Goal: Transaction & Acquisition: Purchase product/service

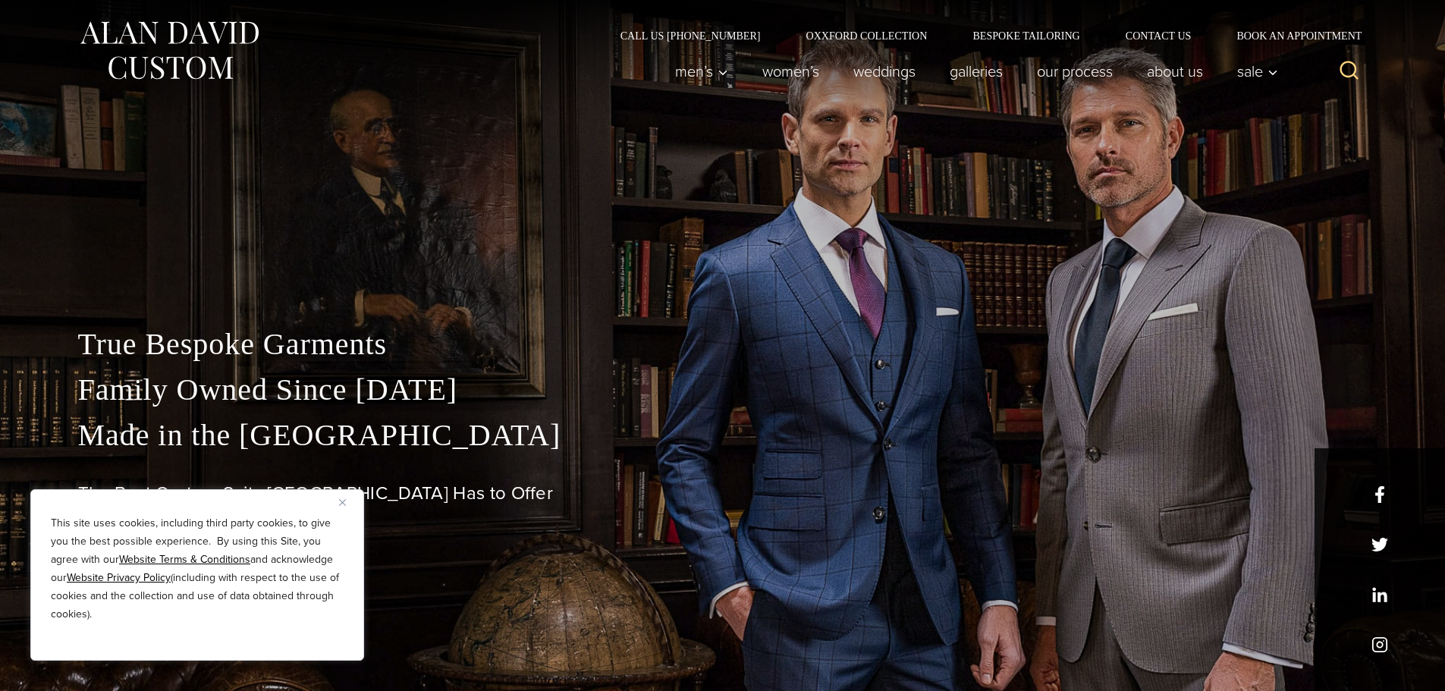
click at [342, 500] on img "Close" at bounding box center [342, 502] width 7 height 7
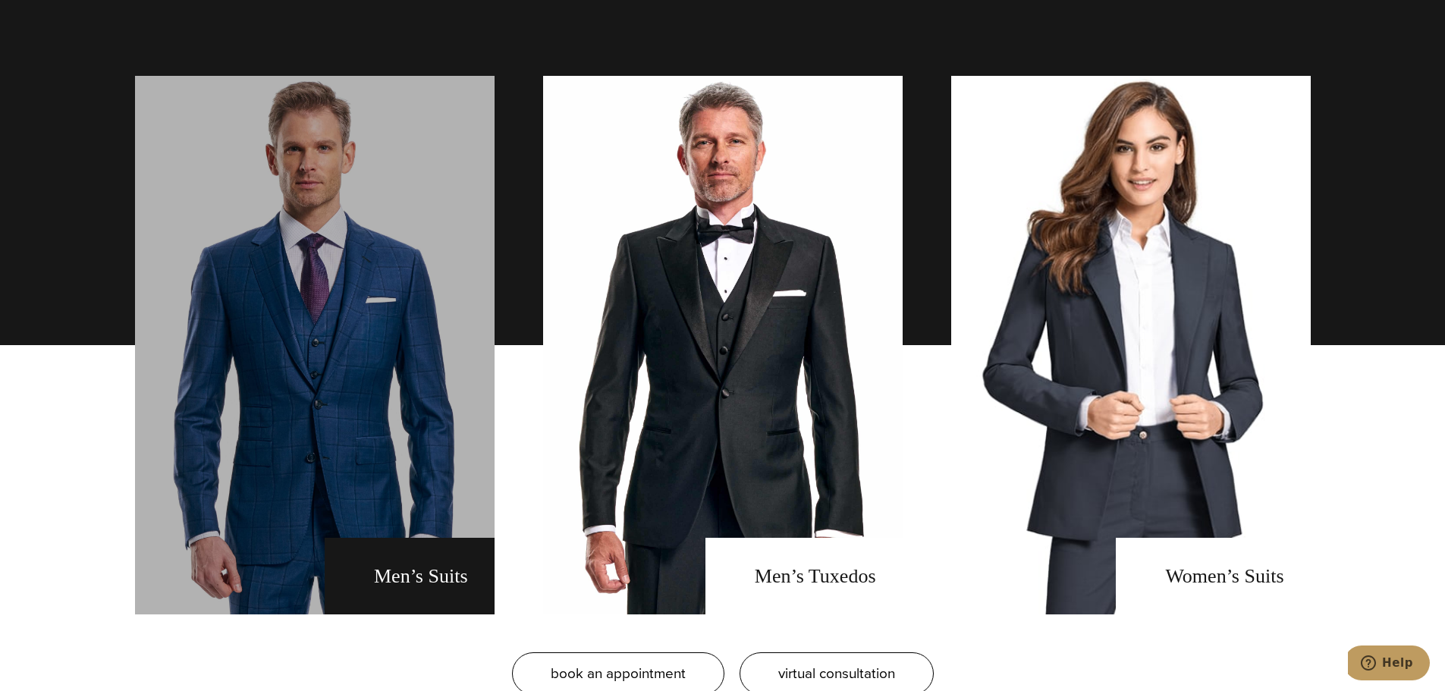
scroll to position [1138, 0]
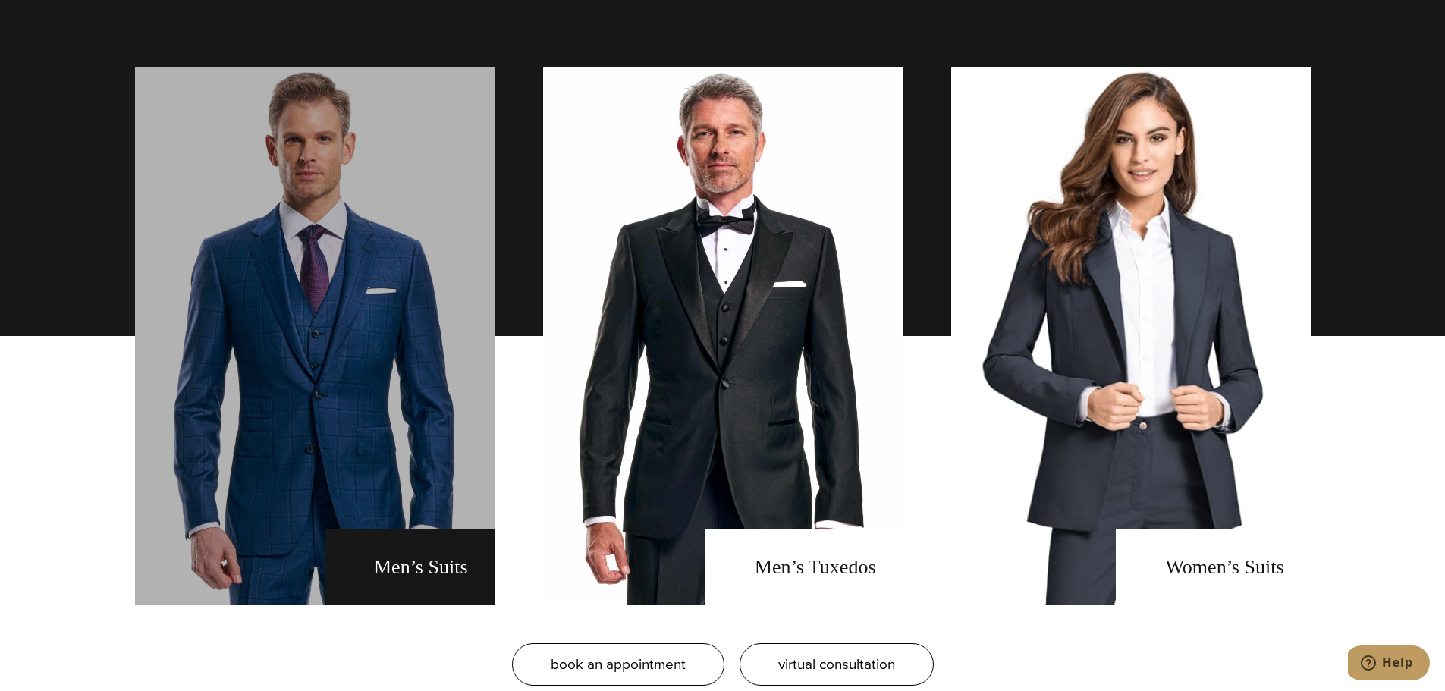
click at [215, 448] on link "men's suits" at bounding box center [315, 336] width 360 height 539
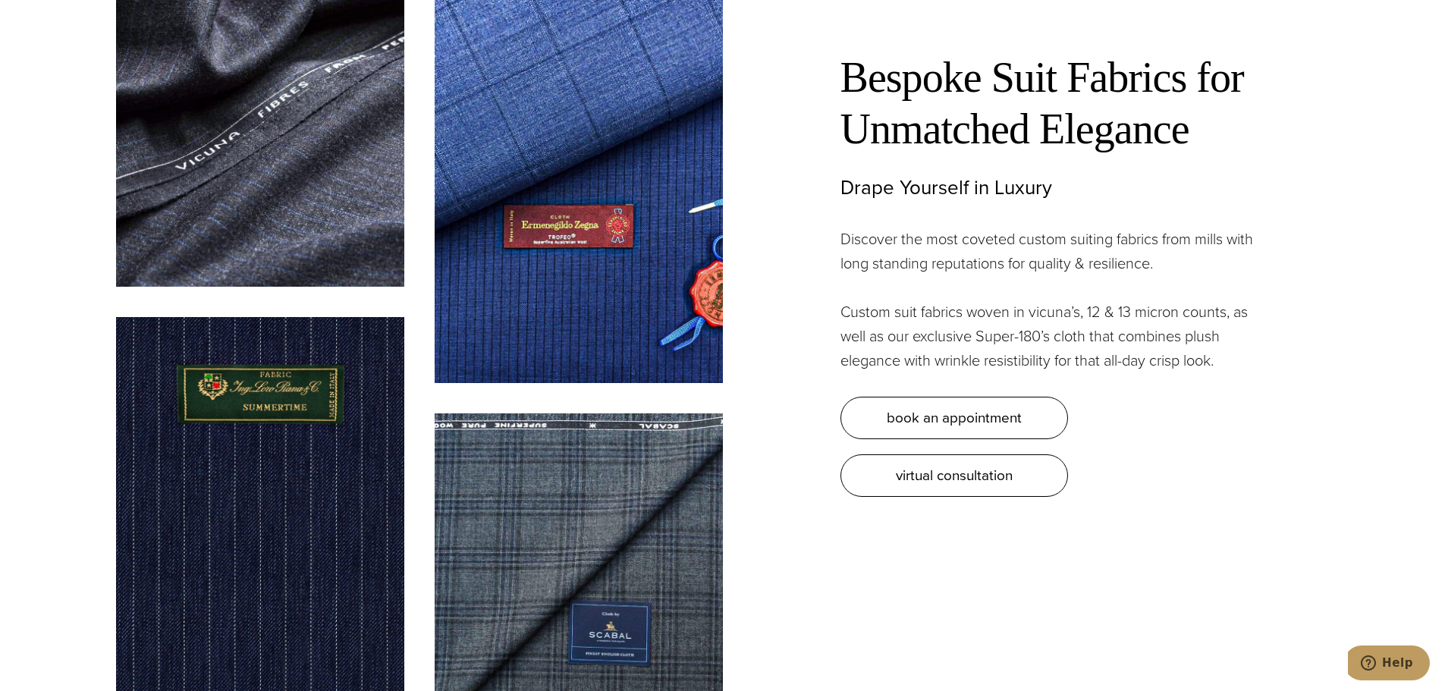
scroll to position [4830, 0]
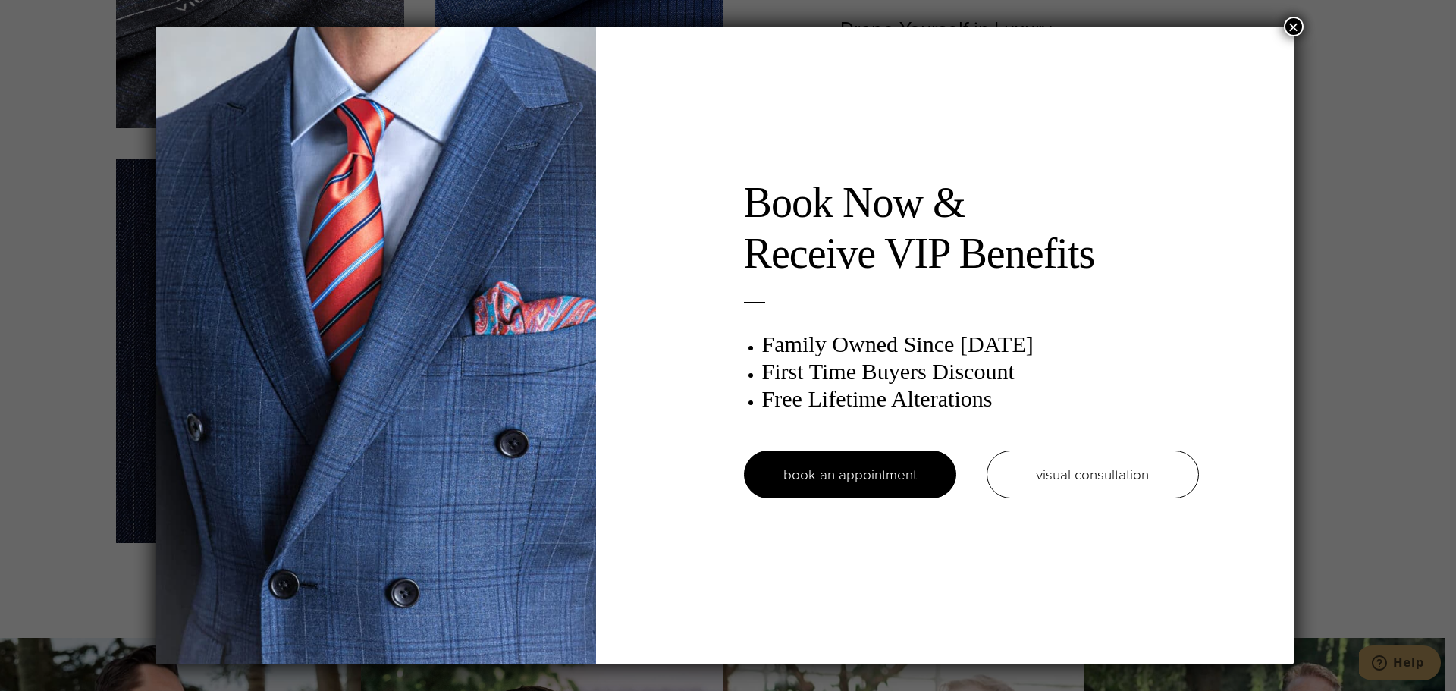
click at [1299, 23] on button "×" at bounding box center [1294, 27] width 20 height 20
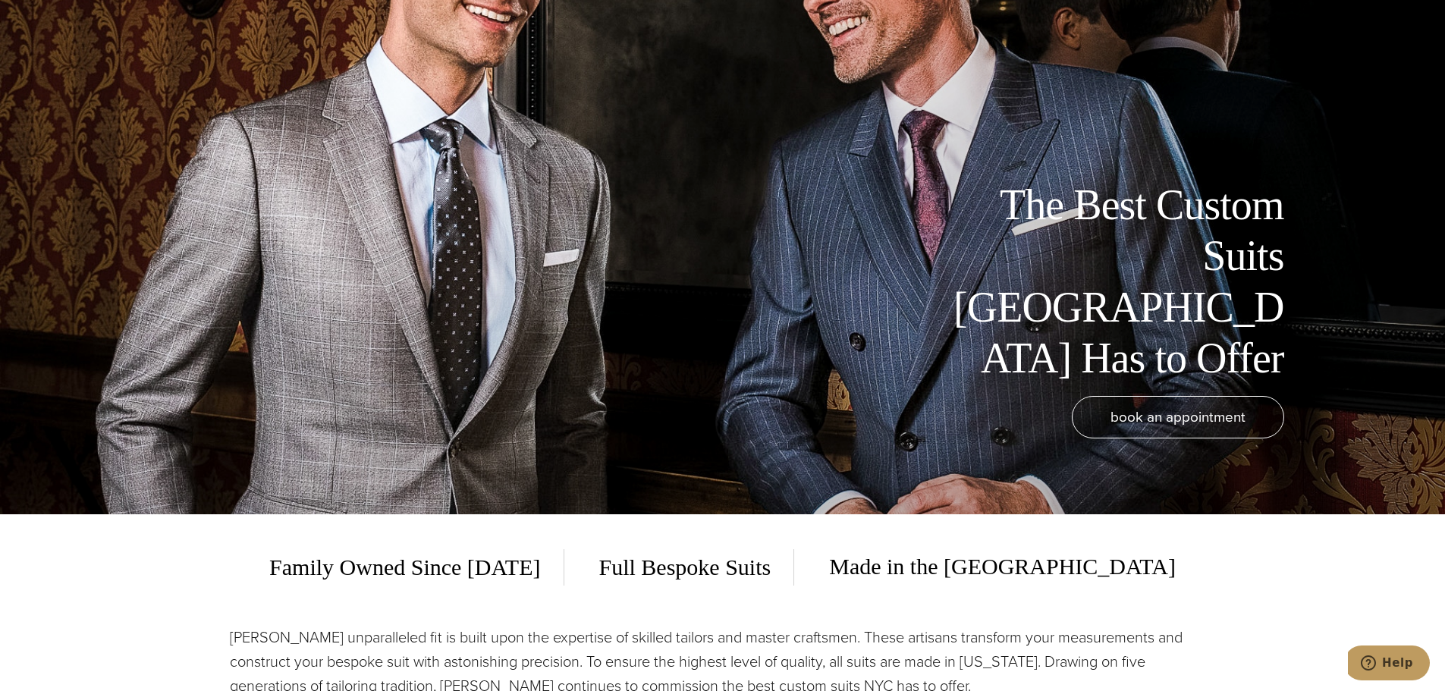
scroll to position [0, 0]
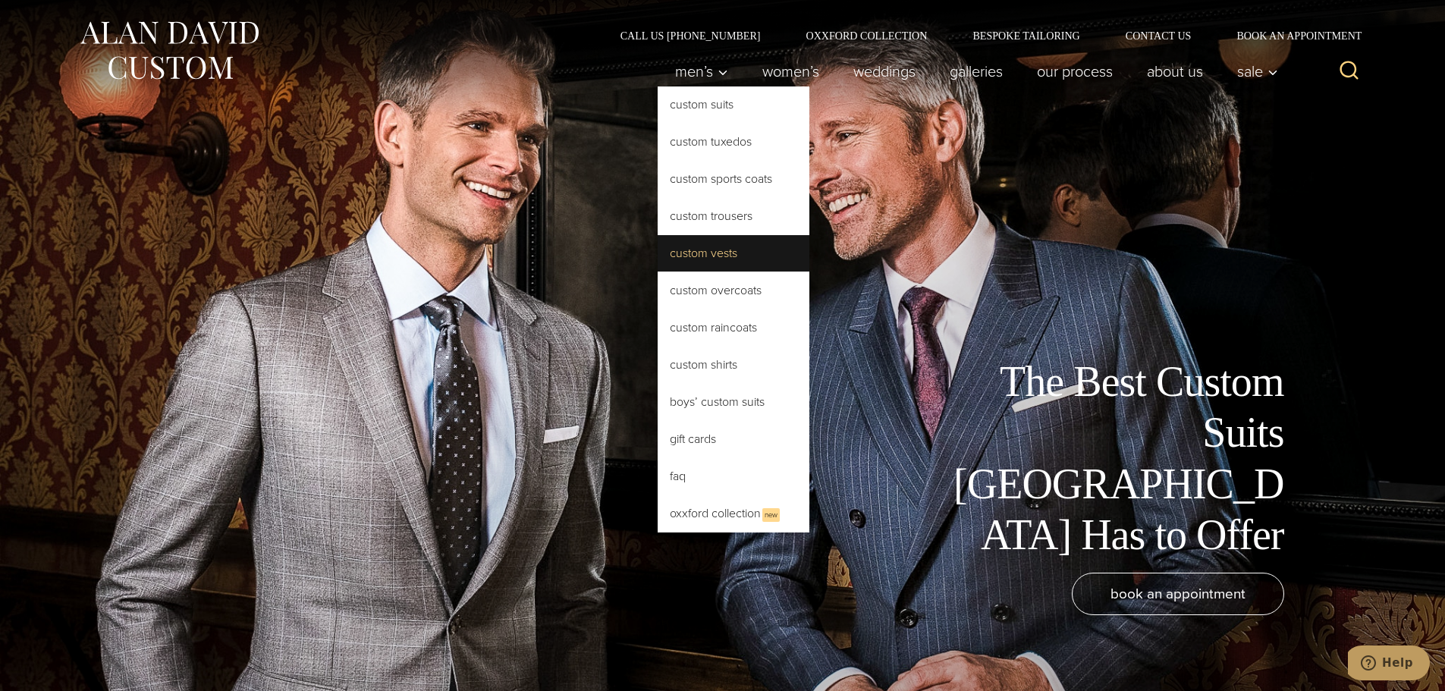
click at [735, 262] on link "Custom Vests" at bounding box center [734, 253] width 152 height 36
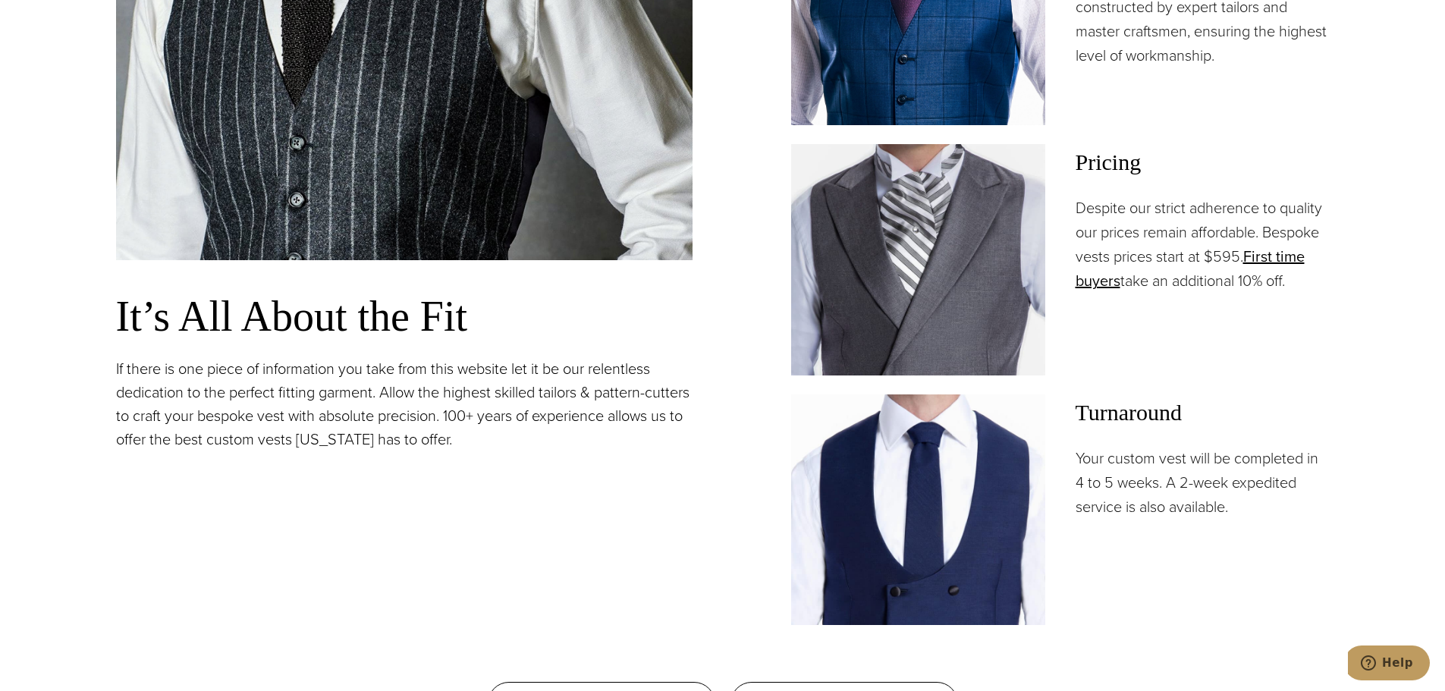
scroll to position [1029, 0]
